Goal: Transaction & Acquisition: Purchase product/service

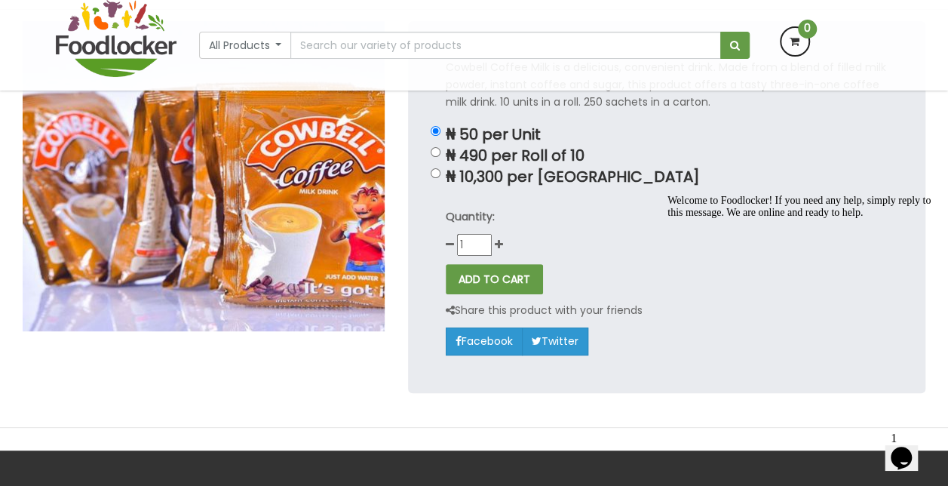
scroll to position [174, 0]
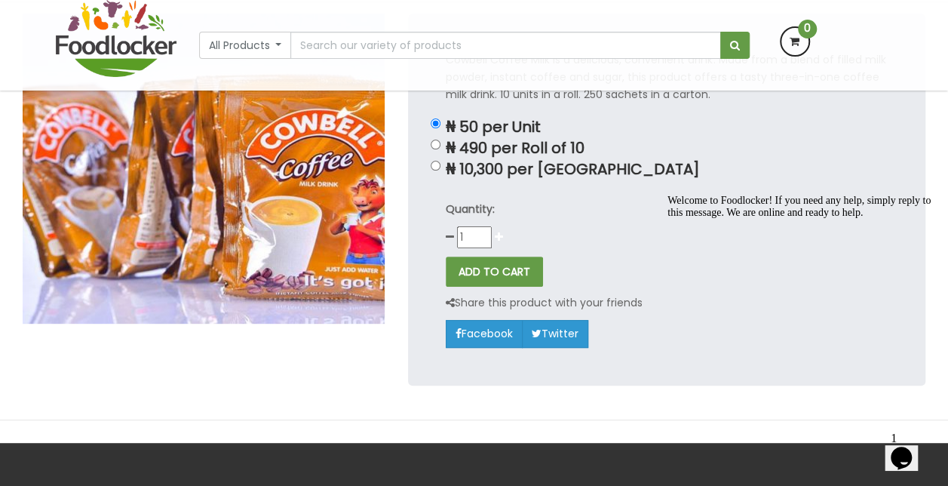
click at [496, 232] on icon at bounding box center [499, 237] width 8 height 11
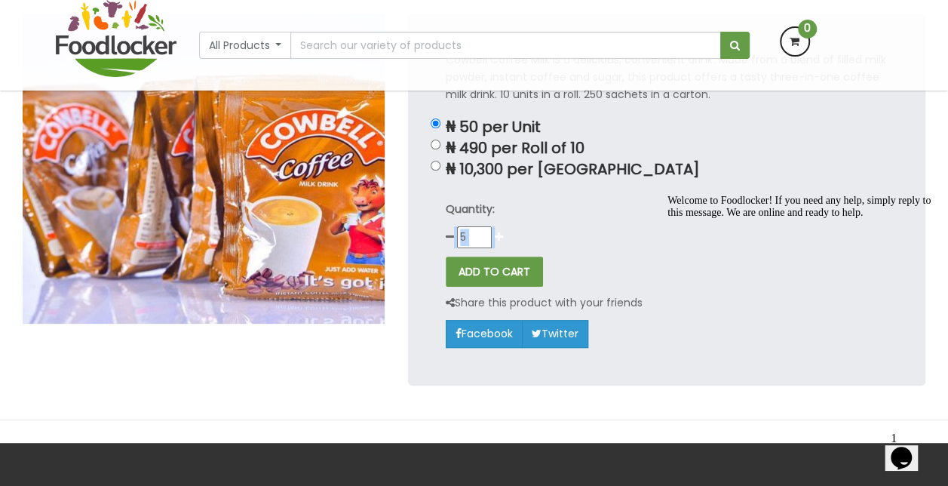
type input "6"
click at [496, 232] on div "Quantity: 6" at bounding box center [667, 225] width 442 height 48
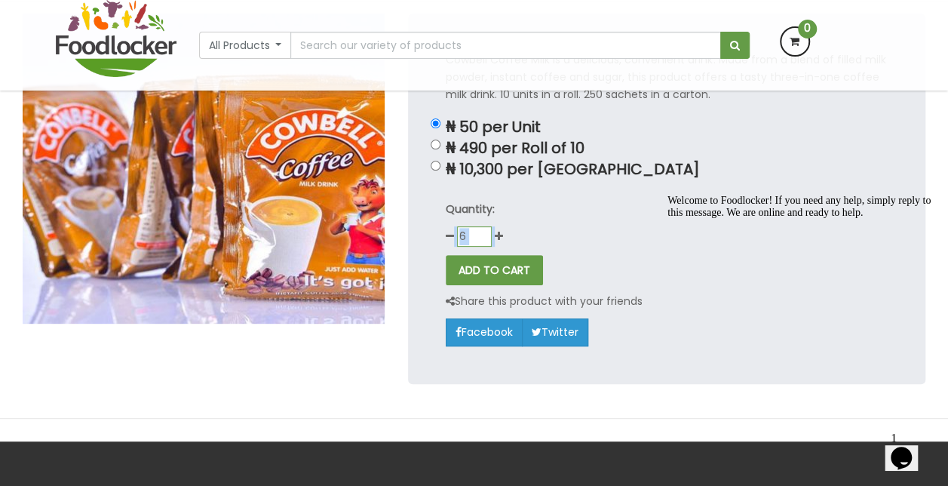
click at [471, 236] on input "6" at bounding box center [474, 236] width 35 height 20
type input "20"
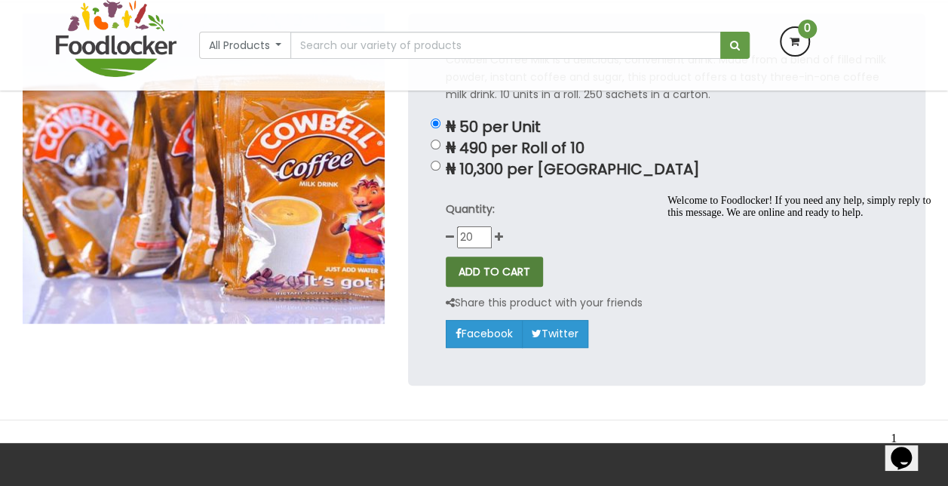
click at [509, 271] on button "ADD TO CART" at bounding box center [494, 271] width 97 height 30
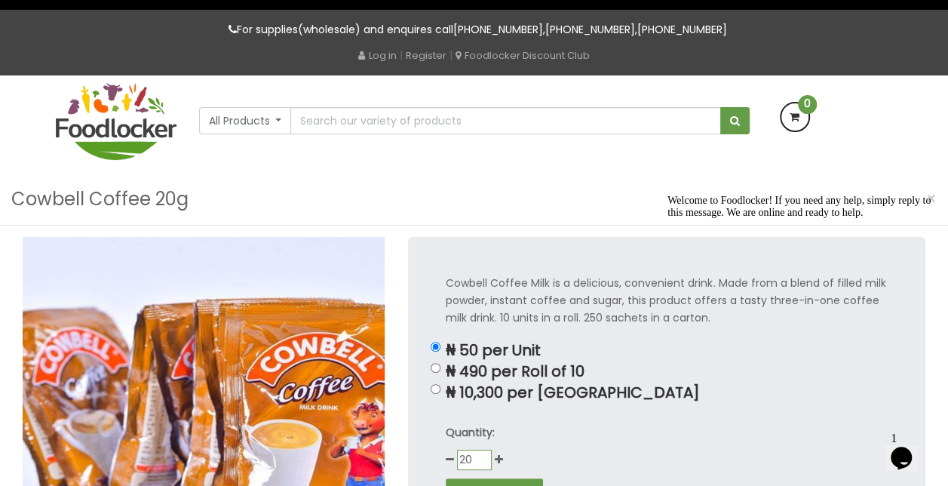
scroll to position [36, 0]
